Goal: Transaction & Acquisition: Subscribe to service/newsletter

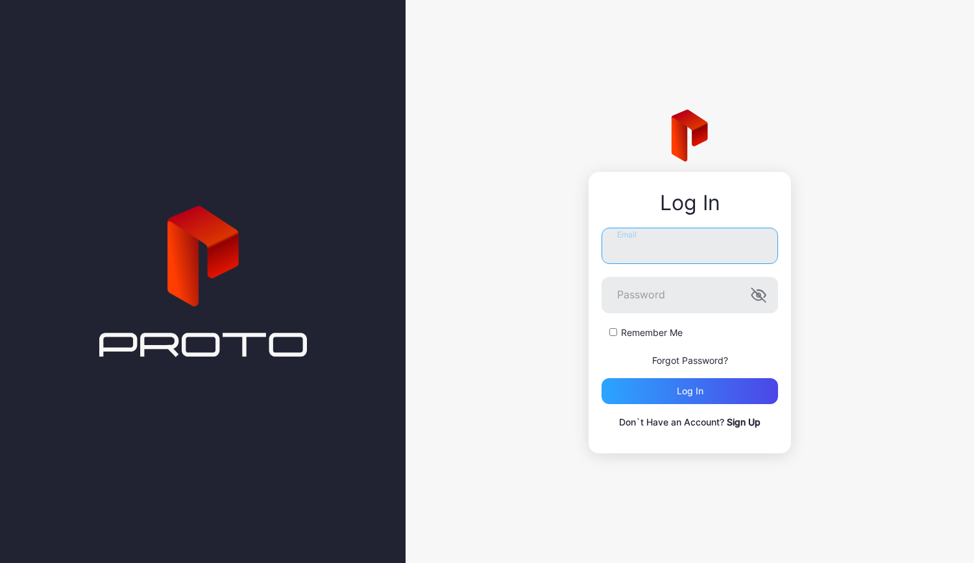
type input "**********"
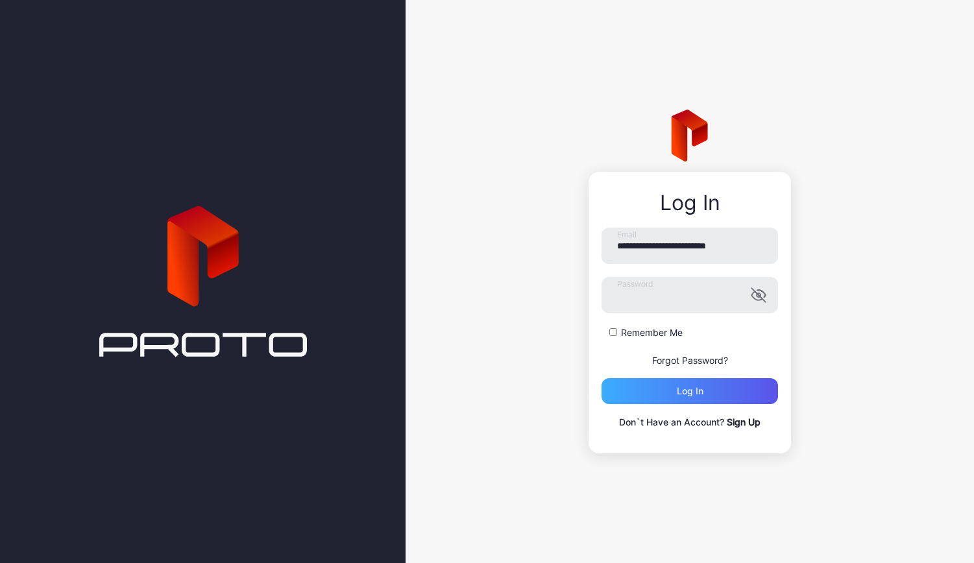
click at [711, 391] on div "Log in" at bounding box center [690, 391] width 177 height 26
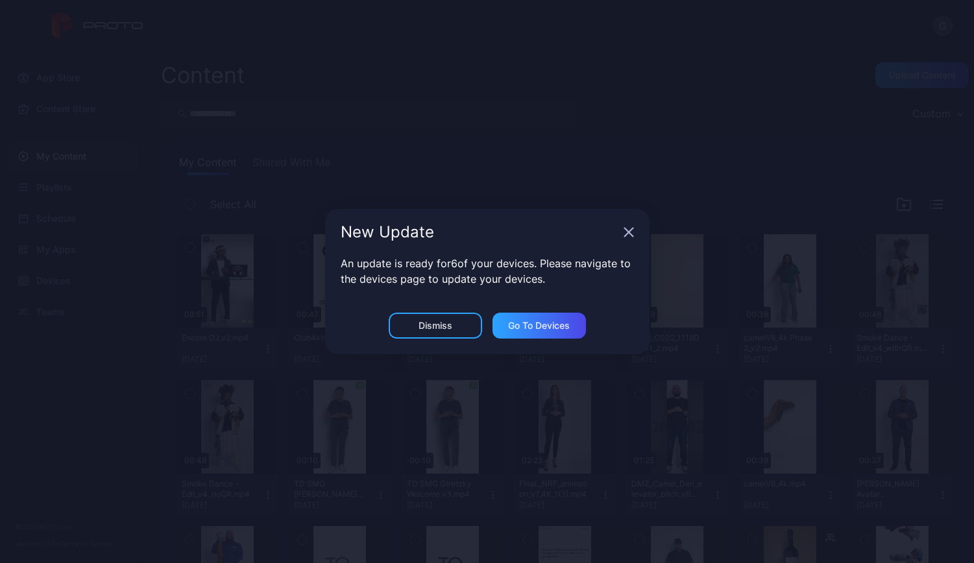
click at [624, 234] on icon "button" at bounding box center [629, 232] width 10 height 10
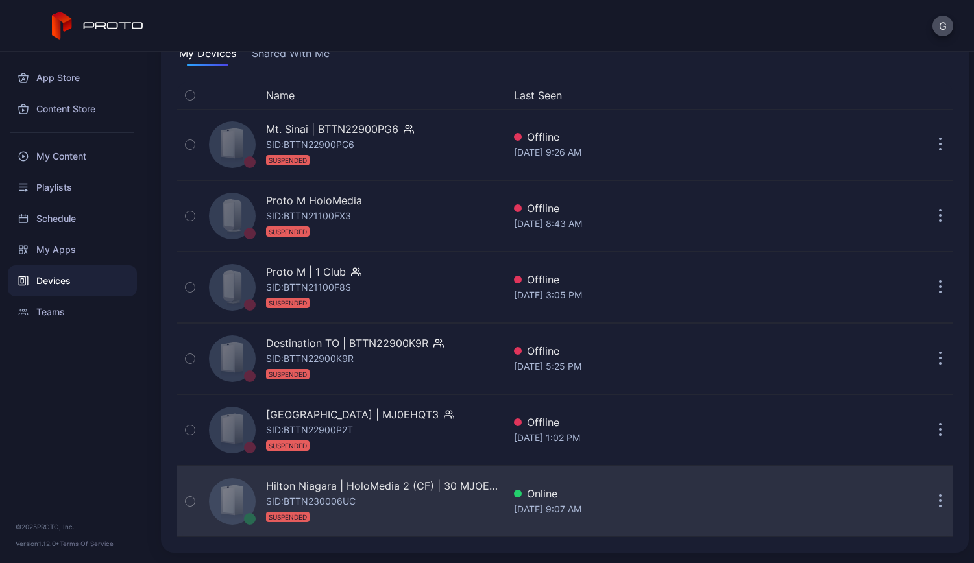
click at [247, 493] on div at bounding box center [232, 501] width 47 height 47
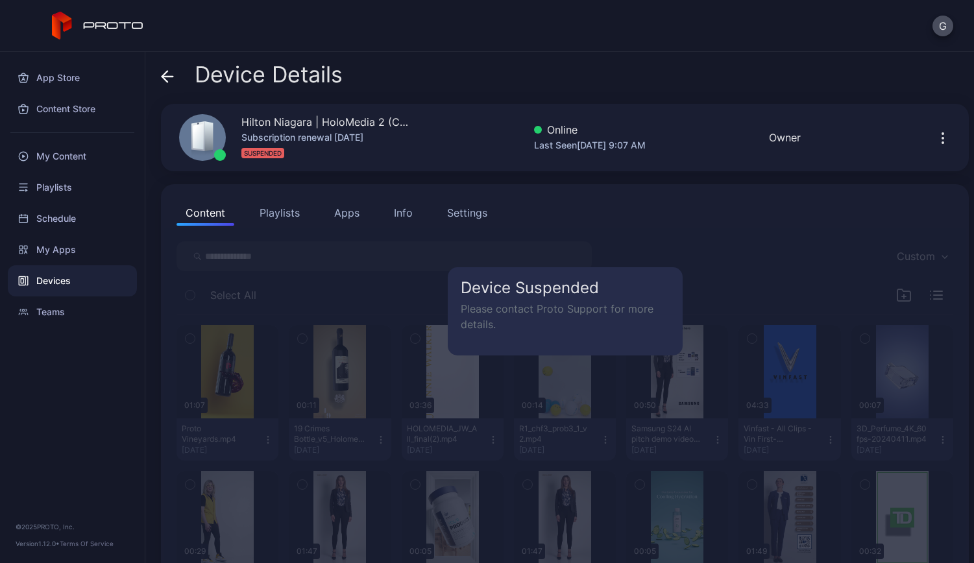
click at [935, 136] on icon "button" at bounding box center [943, 138] width 16 height 16
click at [885, 90] on div "Device Details" at bounding box center [565, 77] width 808 height 31
click at [165, 77] on icon at bounding box center [167, 77] width 11 height 0
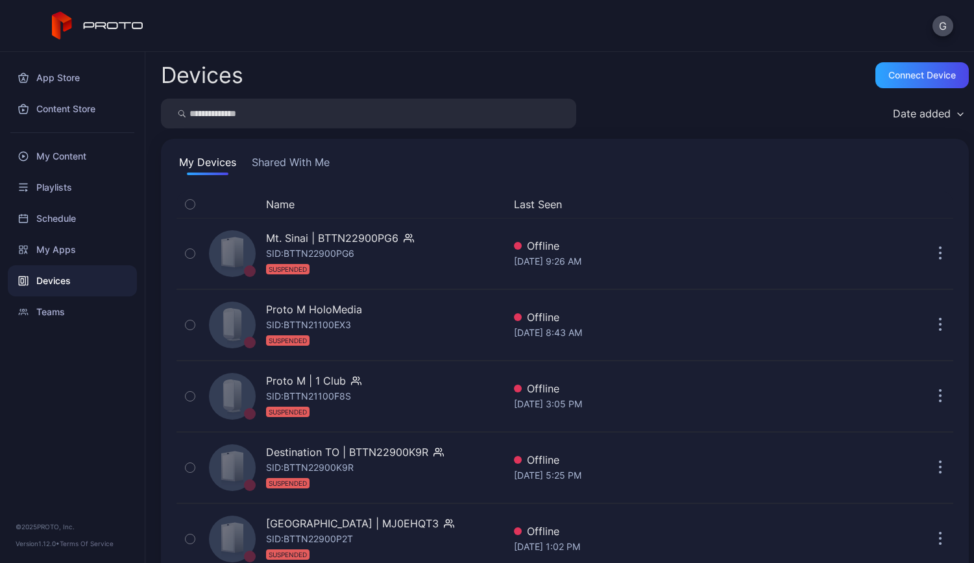
scroll to position [109, 0]
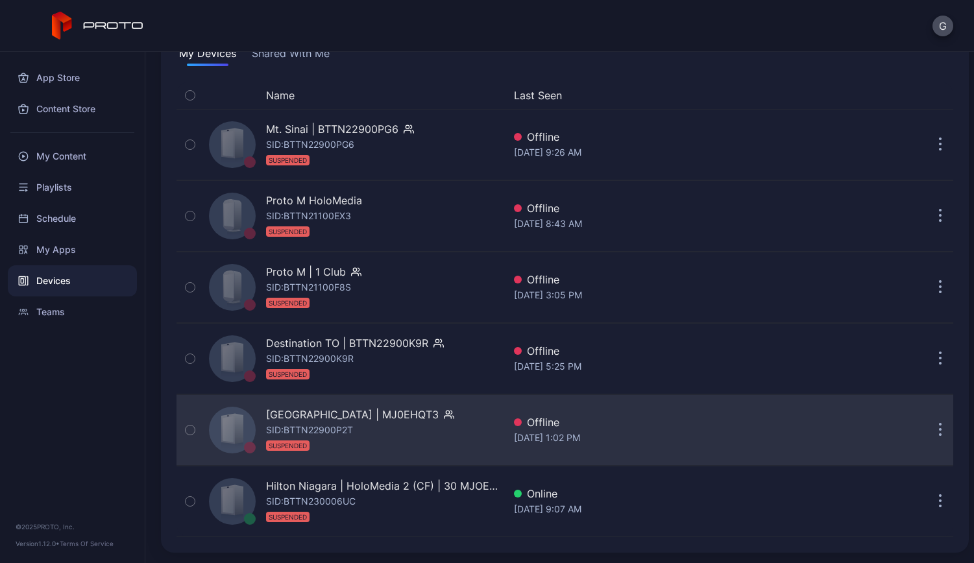
click at [353, 427] on div "SID: BTTN22900P2T SUSPENDED" at bounding box center [309, 438] width 87 height 31
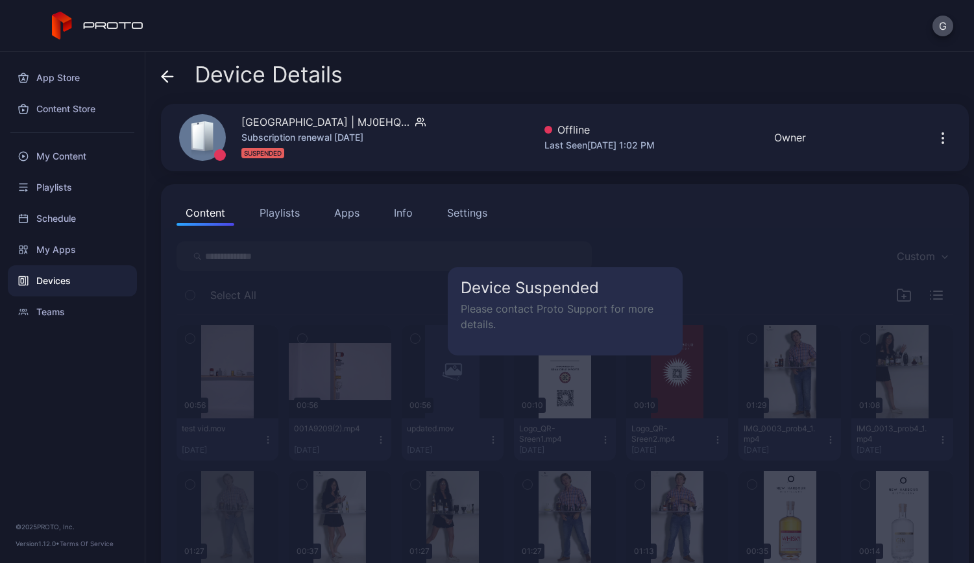
click at [168, 79] on icon at bounding box center [167, 76] width 13 height 13
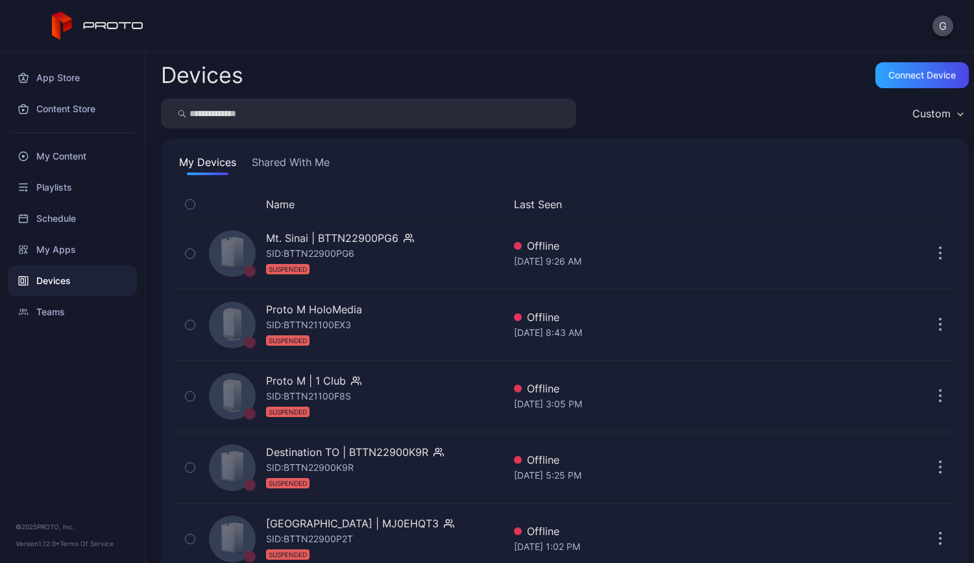
scroll to position [109, 0]
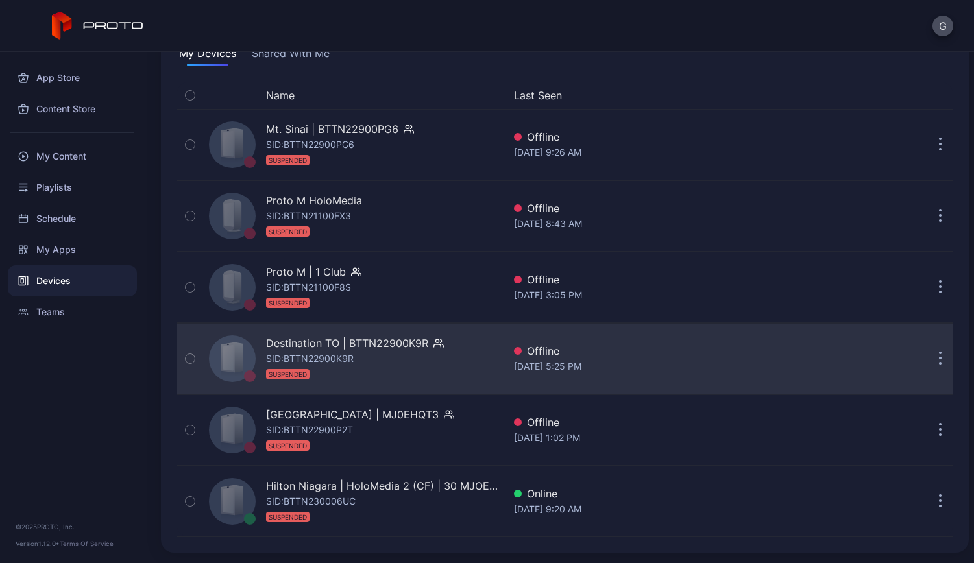
click at [354, 349] on div "Destination TO | BTTN22900K9R" at bounding box center [347, 344] width 162 height 16
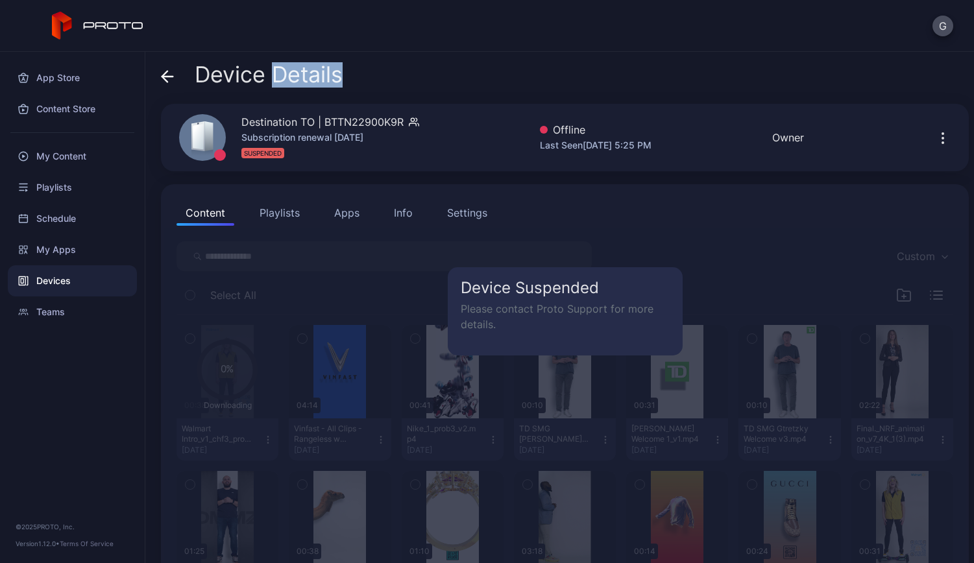
click at [943, 134] on icon "button" at bounding box center [943, 133] width 1 height 1
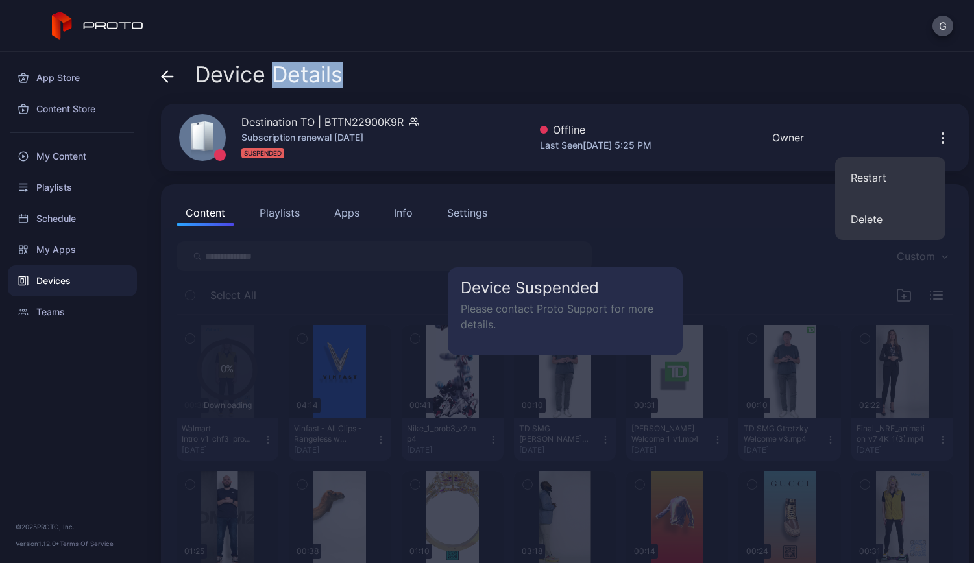
click at [864, 90] on div "Device Details" at bounding box center [565, 77] width 808 height 31
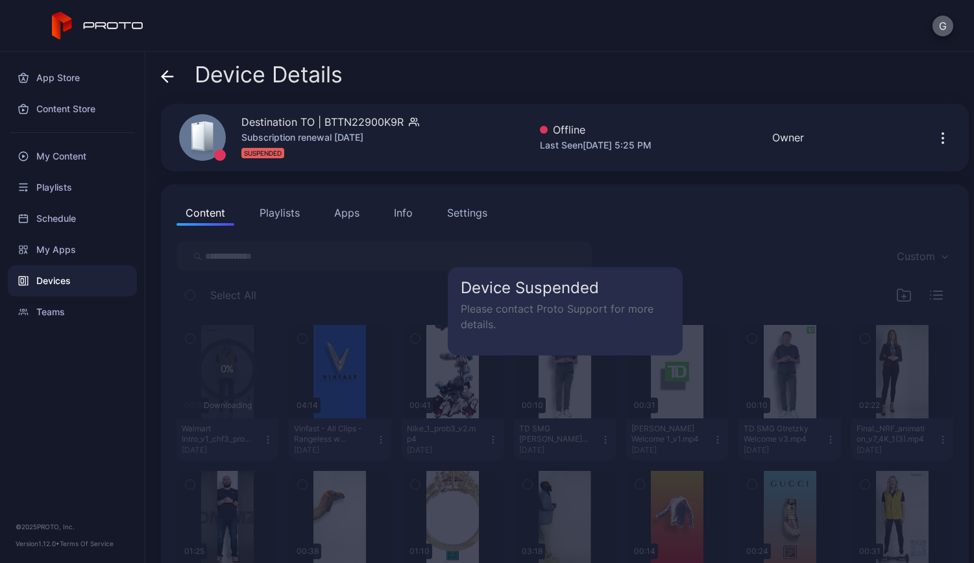
click at [942, 27] on button "G" at bounding box center [943, 26] width 21 height 21
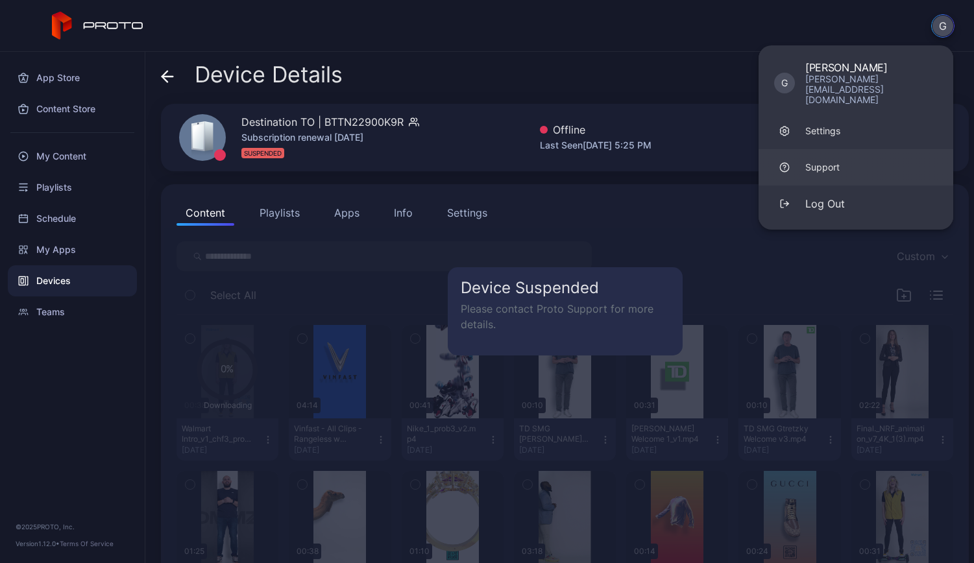
click at [814, 161] on div "Support" at bounding box center [823, 167] width 34 height 13
click at [814, 125] on div "Settings" at bounding box center [823, 131] width 35 height 13
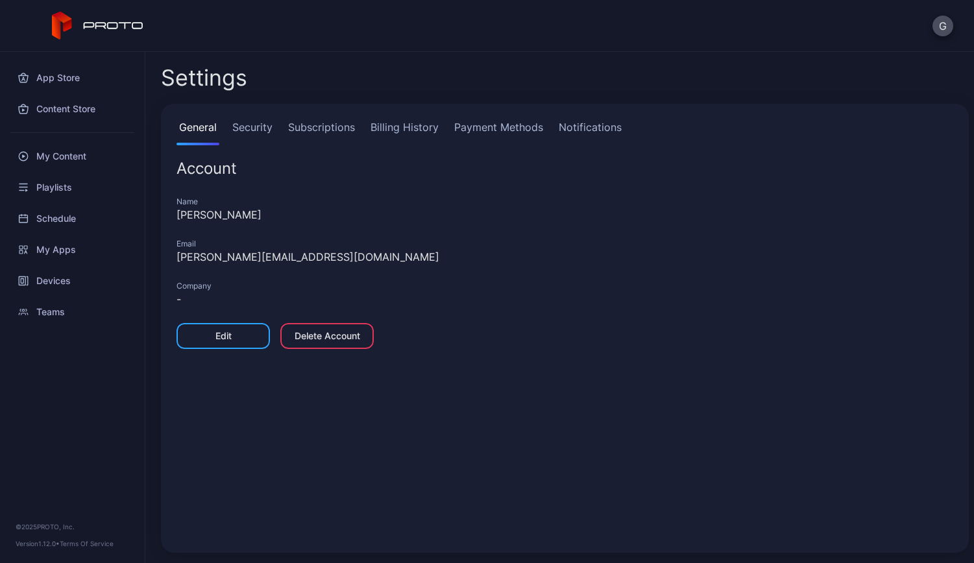
click at [250, 130] on link "Security" at bounding box center [252, 132] width 45 height 26
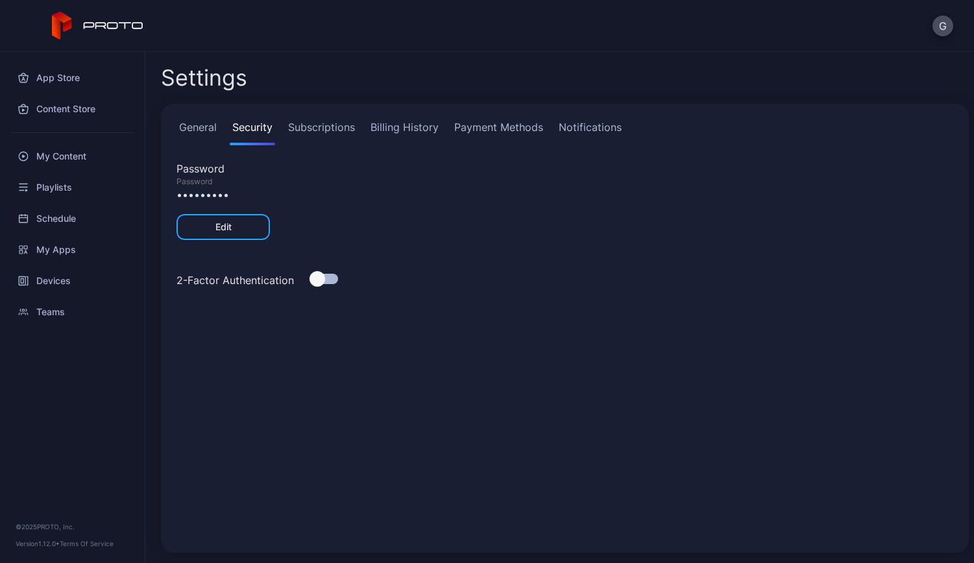
click at [315, 134] on link "Subscriptions" at bounding box center [322, 132] width 72 height 26
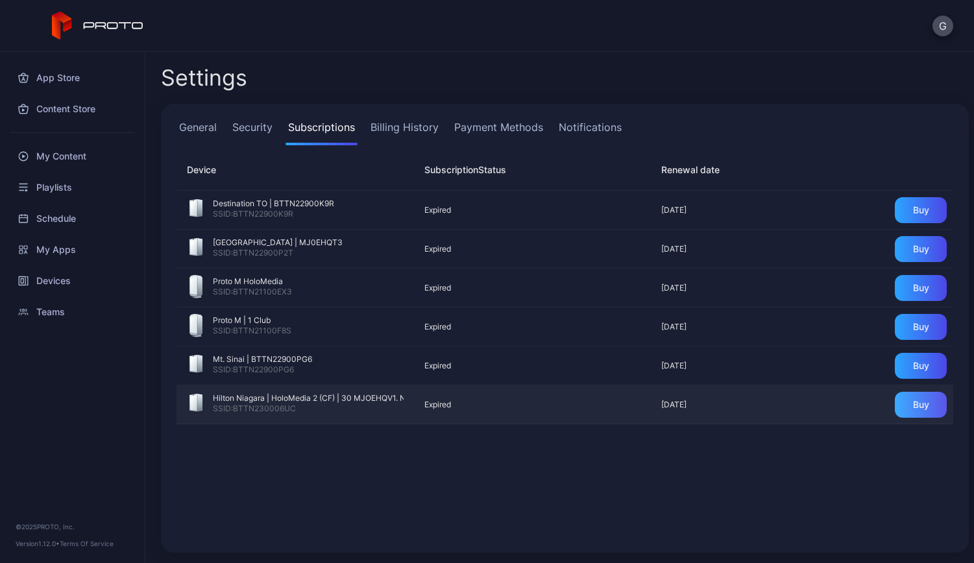
click at [913, 405] on div "Buy" at bounding box center [921, 405] width 16 height 10
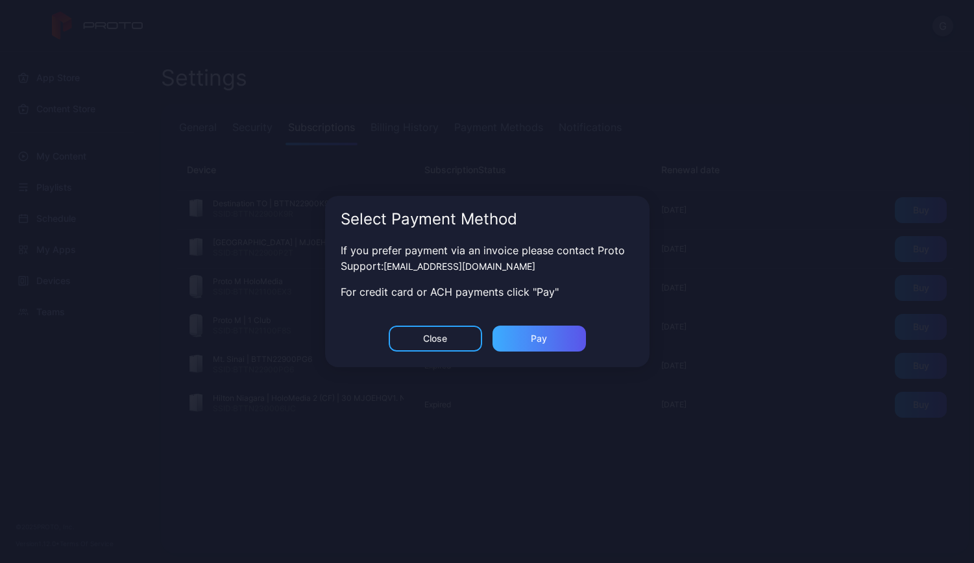
click at [546, 339] on div "Pay" at bounding box center [539, 339] width 16 height 10
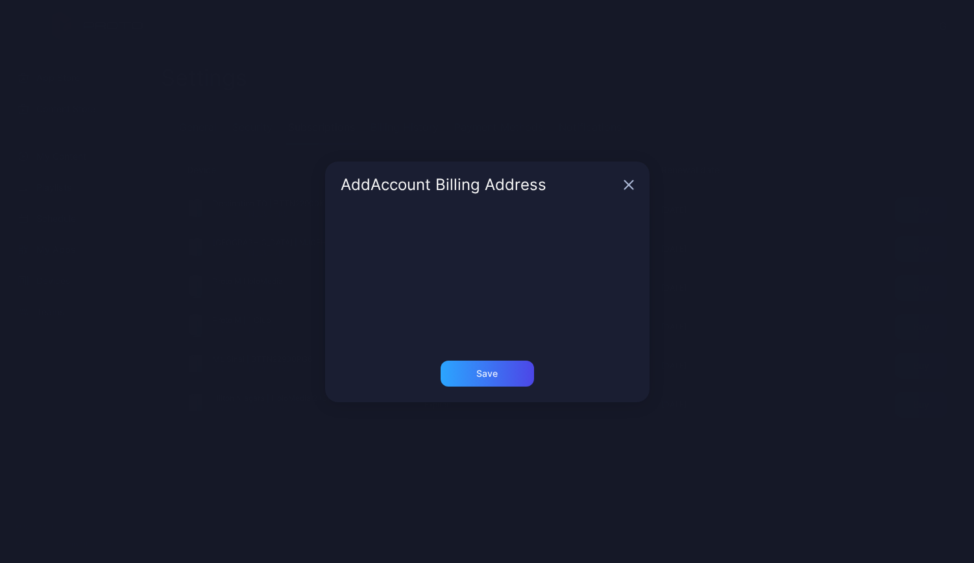
click at [632, 182] on icon "button" at bounding box center [628, 184] width 8 height 8
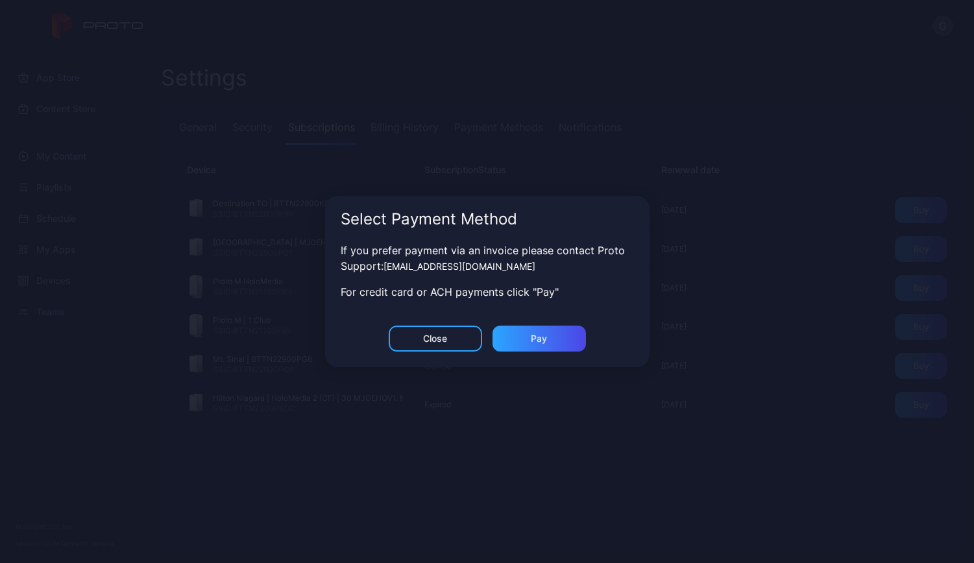
click at [438, 341] on div "Close" at bounding box center [435, 339] width 24 height 10
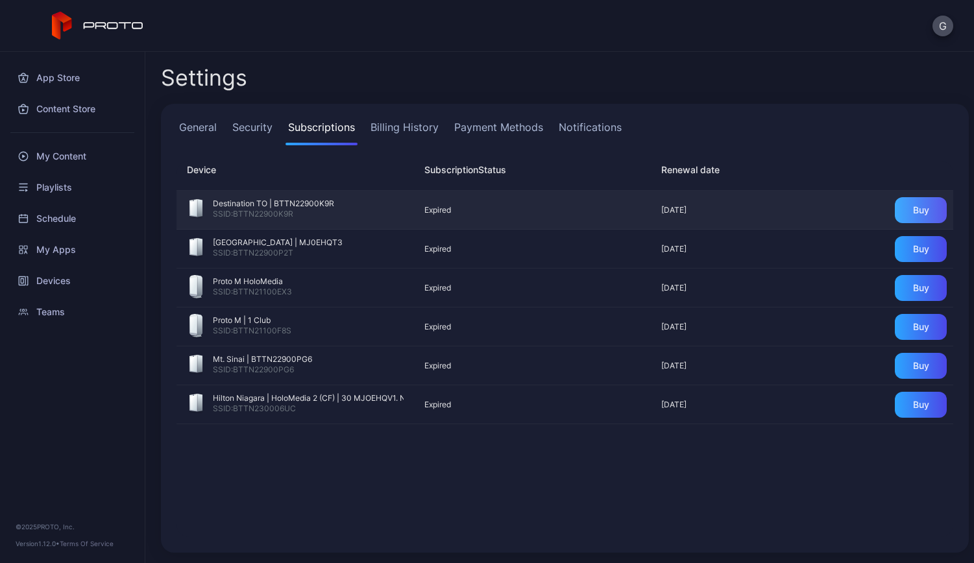
click at [913, 208] on div "Buy" at bounding box center [921, 210] width 16 height 10
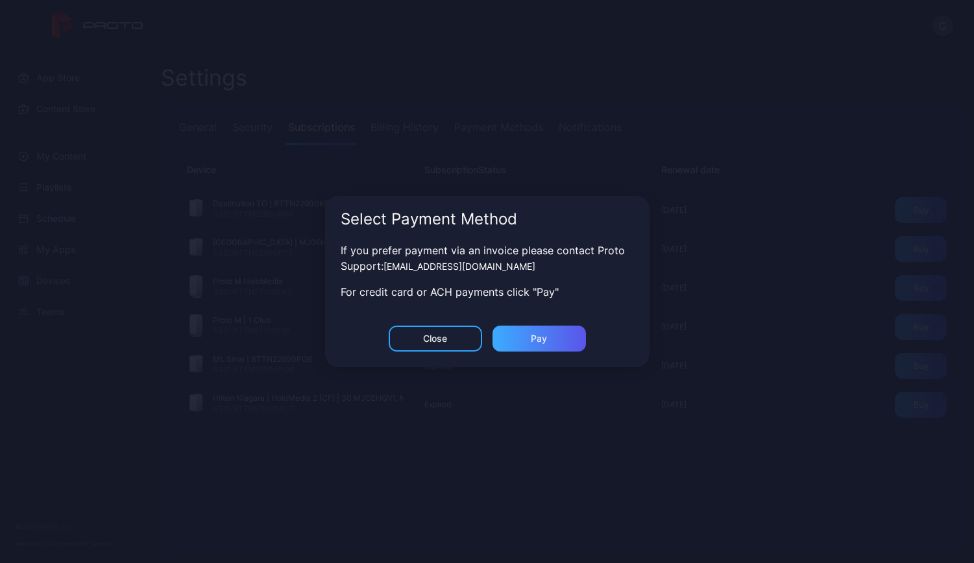
click at [540, 334] on div "Pay" at bounding box center [539, 339] width 16 height 10
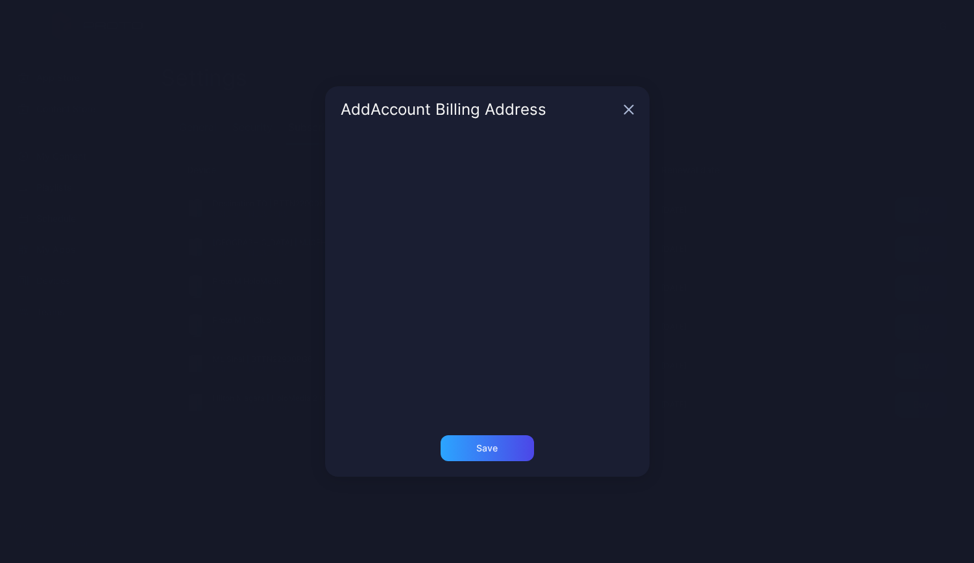
click at [626, 108] on icon "button" at bounding box center [628, 110] width 8 height 8
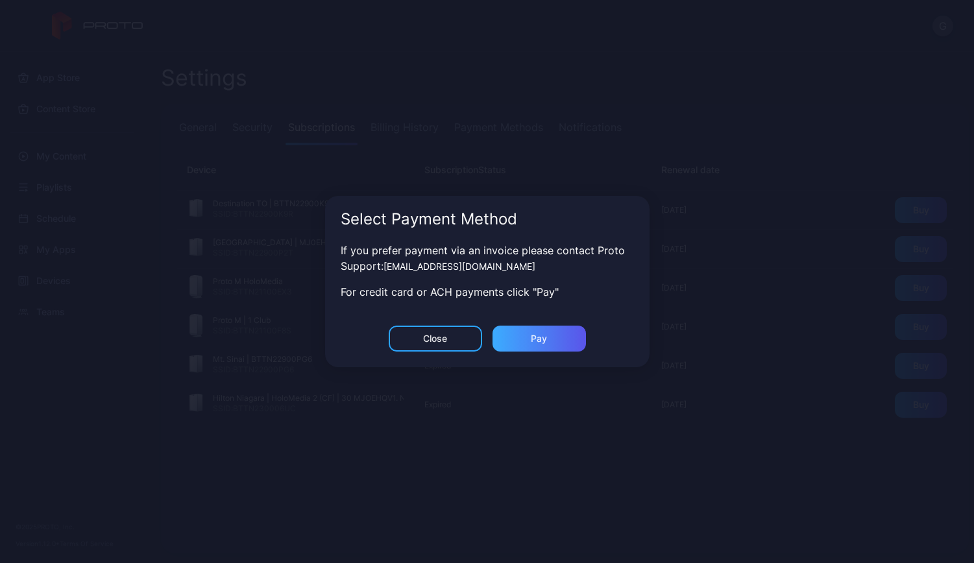
click at [558, 331] on div "Pay" at bounding box center [539, 339] width 93 height 26
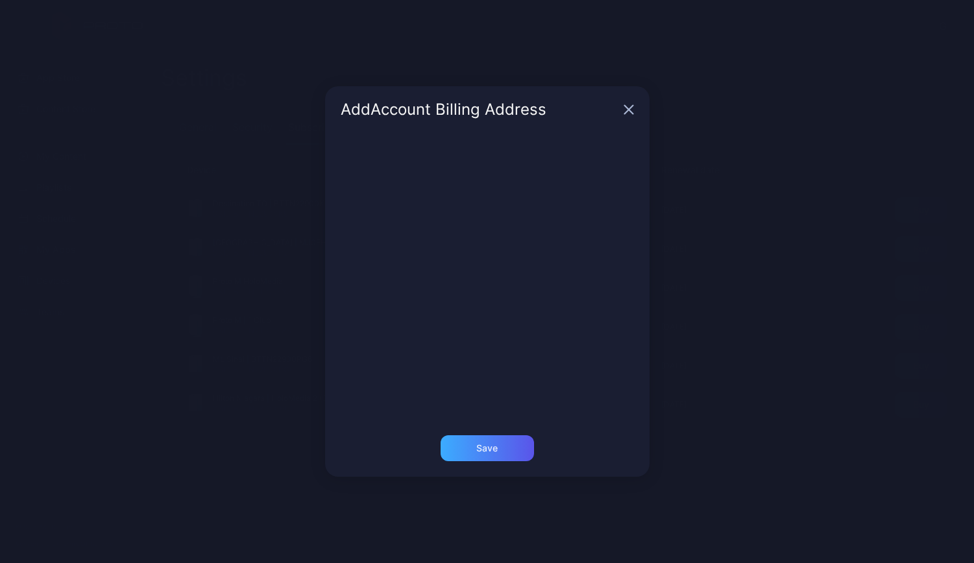
click at [496, 447] on div "Save" at bounding box center [486, 448] width 21 height 10
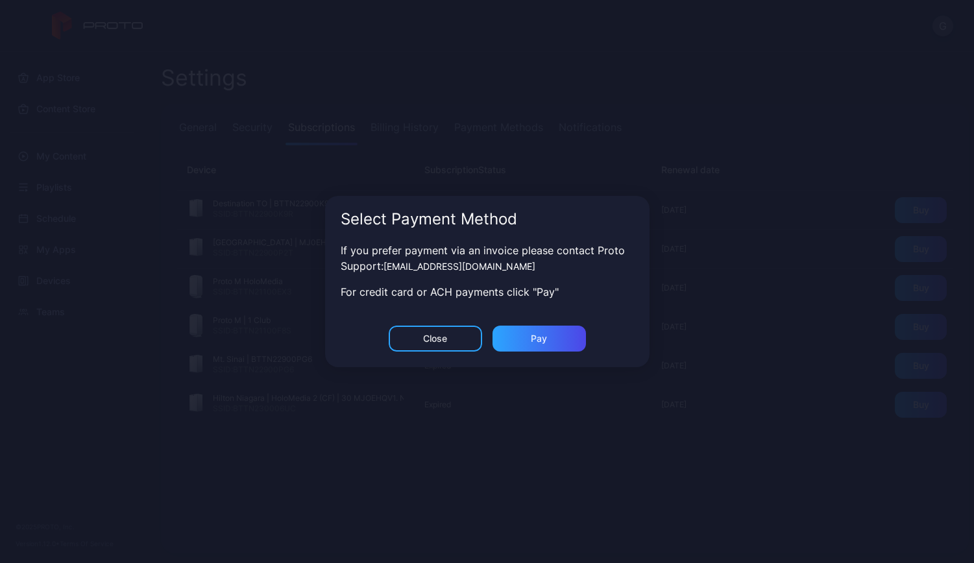
click at [438, 342] on div "Close" at bounding box center [435, 339] width 24 height 10
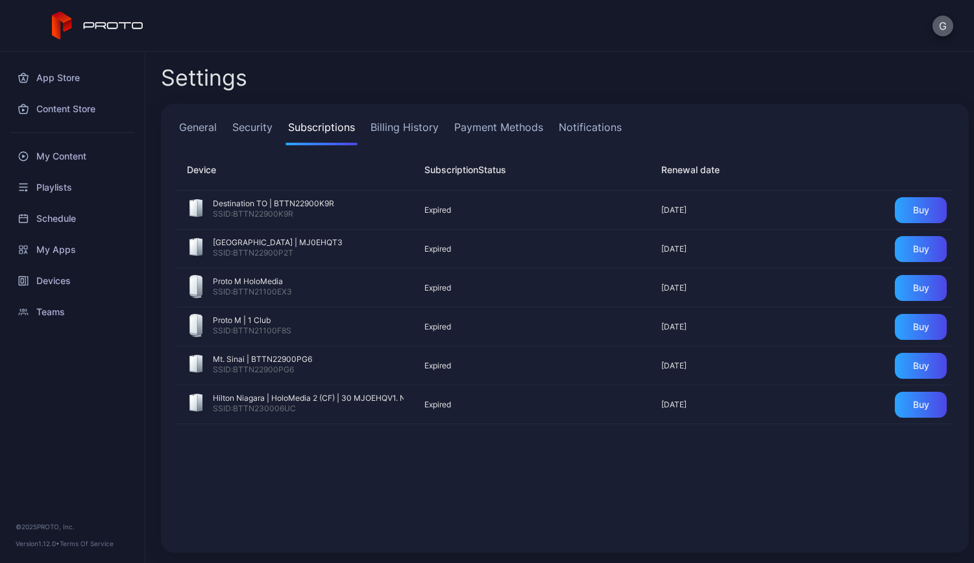
click at [944, 28] on button "G" at bounding box center [943, 26] width 21 height 21
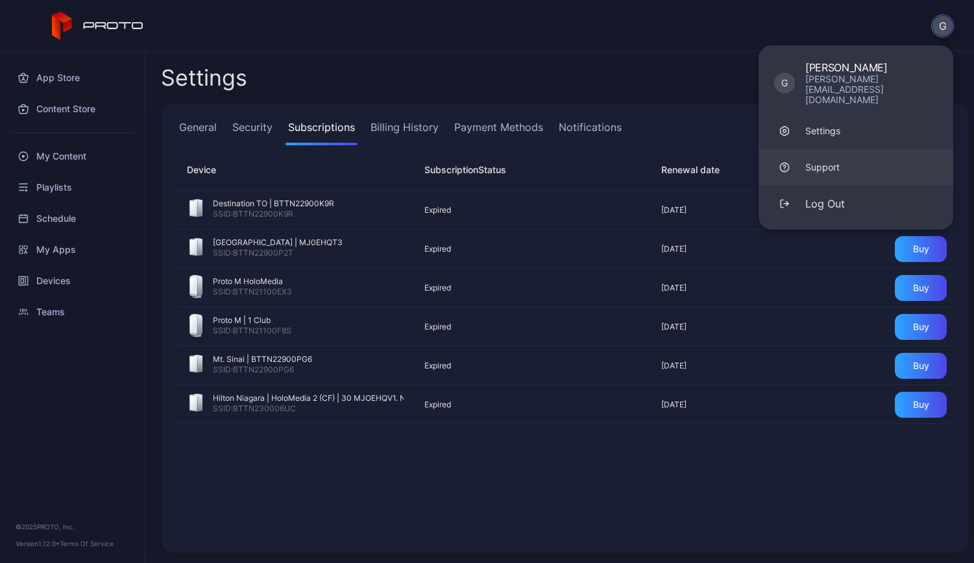
click at [810, 161] on div "Support" at bounding box center [823, 167] width 34 height 13
